Goal: Information Seeking & Learning: Compare options

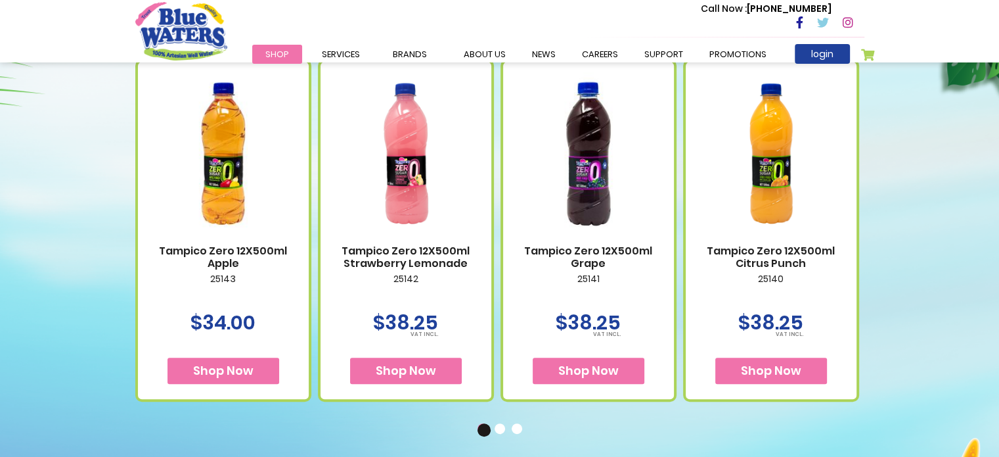
scroll to position [591, 0]
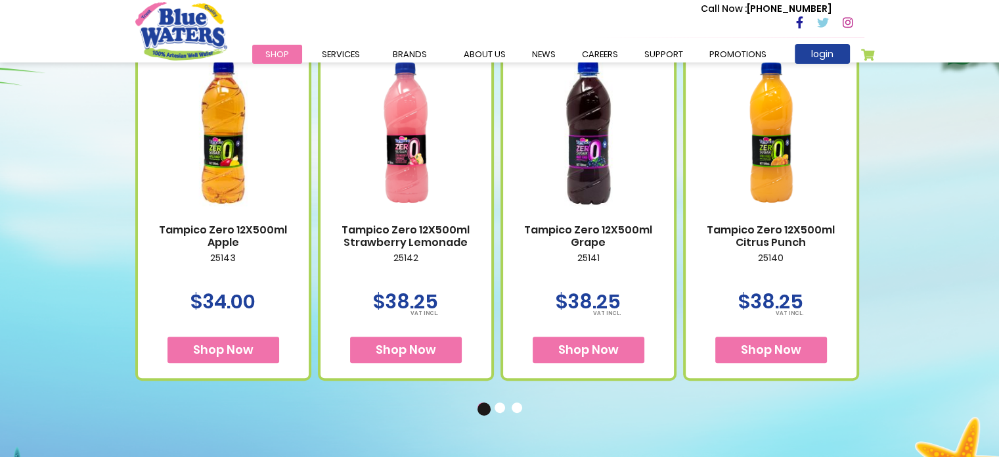
click at [235, 181] on img at bounding box center [223, 132] width 145 height 181
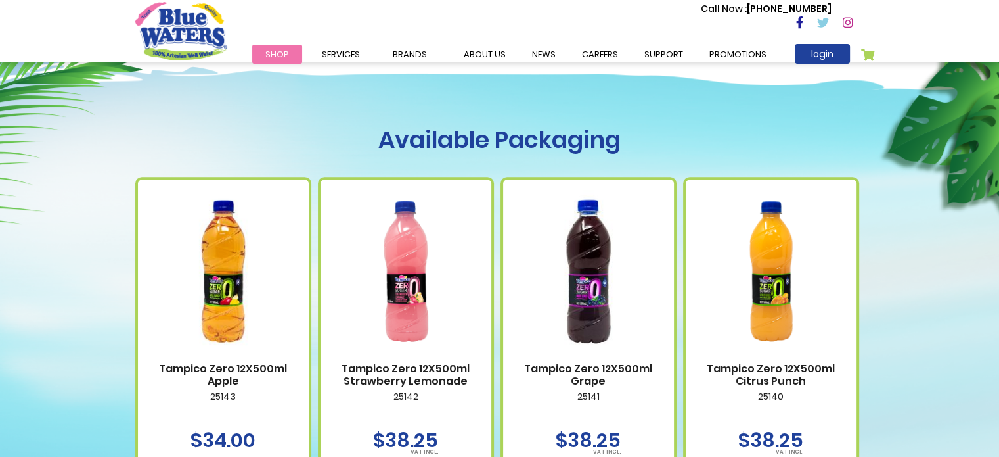
scroll to position [525, 0]
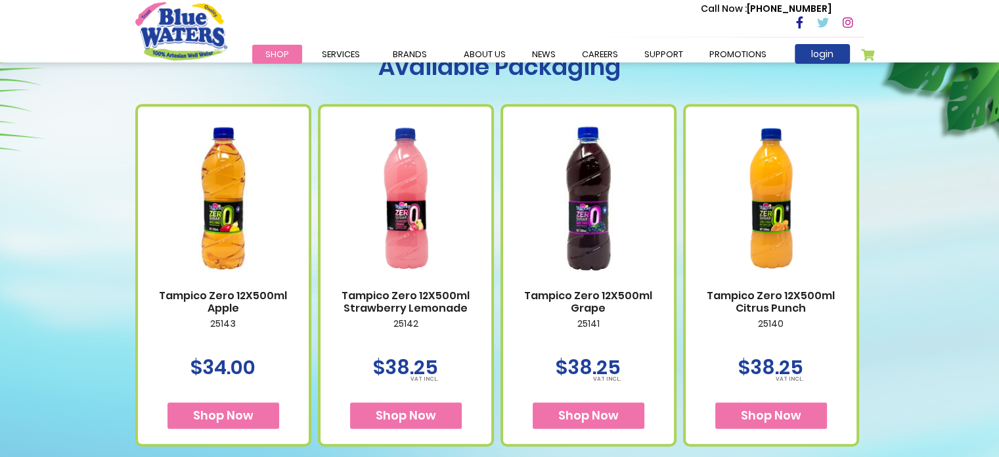
click at [753, 261] on img at bounding box center [771, 198] width 145 height 181
